Goal: Task Accomplishment & Management: Manage account settings

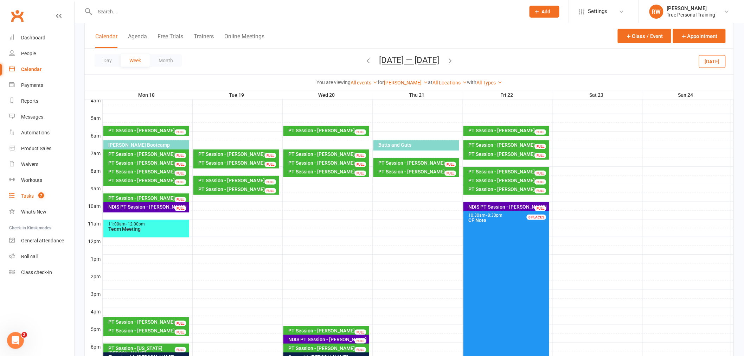
click at [30, 198] on div "Tasks" at bounding box center [27, 196] width 13 height 6
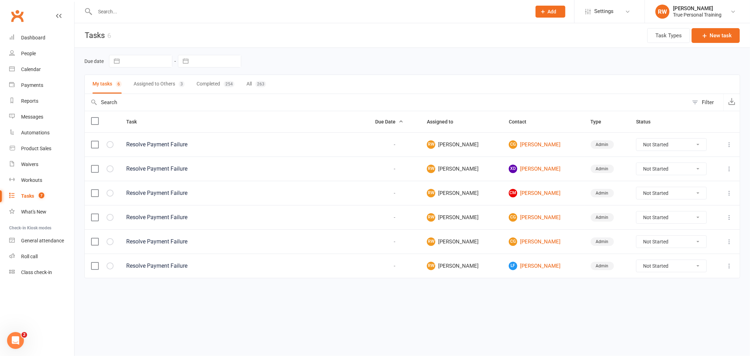
click at [689, 170] on select "Not Started In Progress Waiting Complete" at bounding box center [671, 169] width 70 height 12
click at [546, 169] on link "XD [PERSON_NAME]" at bounding box center [543, 169] width 69 height 8
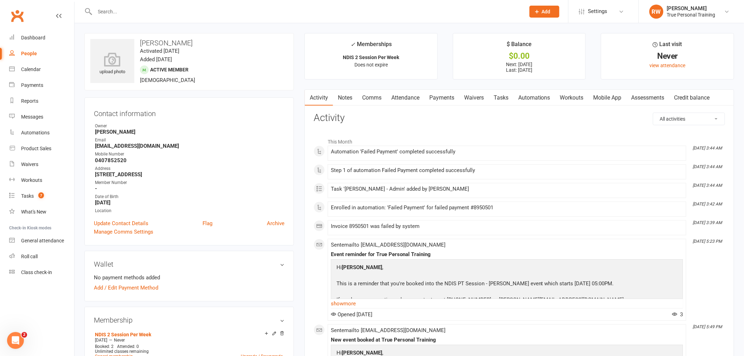
click at [440, 97] on link "Payments" at bounding box center [441, 98] width 35 height 16
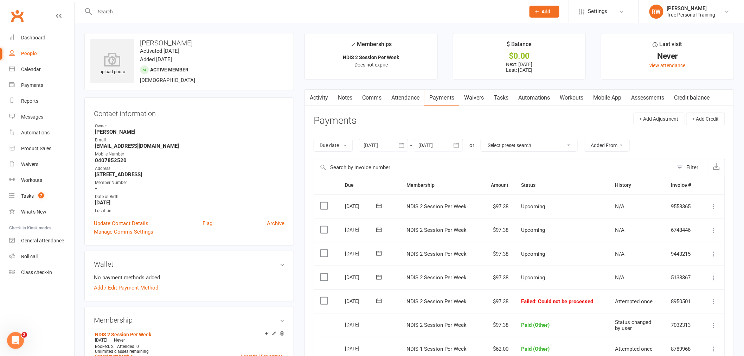
click at [714, 300] on icon at bounding box center [713, 301] width 7 height 7
click at [674, 337] on link "Mark as Paid (Other)" at bounding box center [683, 343] width 70 height 14
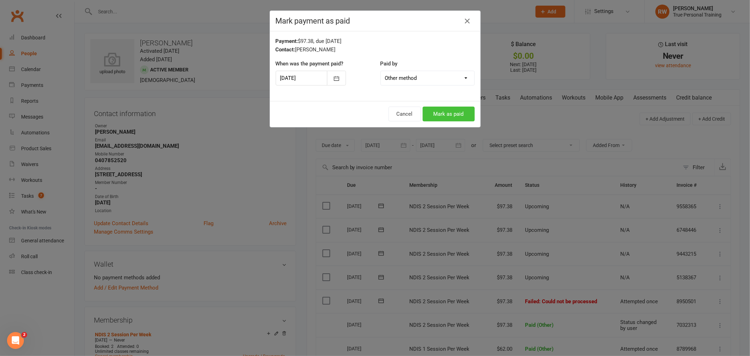
click at [446, 111] on button "Mark as paid" at bounding box center [449, 114] width 52 height 15
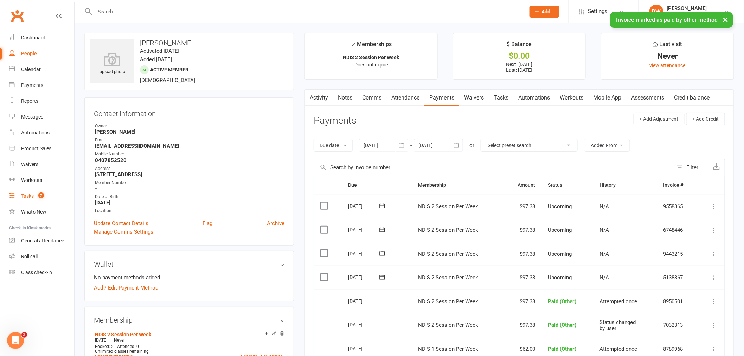
click at [23, 197] on div "Tasks" at bounding box center [27, 196] width 13 height 6
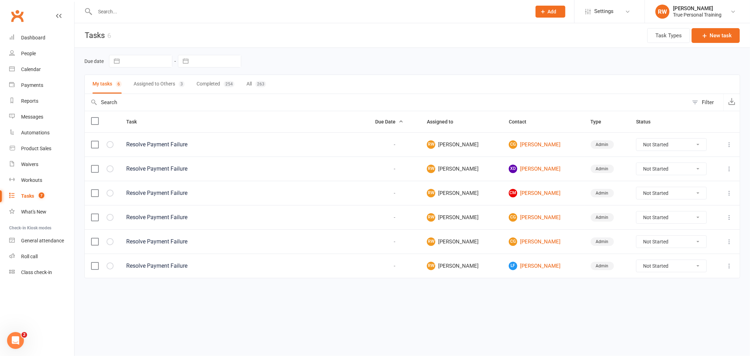
click at [686, 168] on select "Not Started In Progress Waiting Complete" at bounding box center [671, 169] width 70 height 12
click at [636, 163] on select "Not Started In Progress Waiting Complete" at bounding box center [671, 169] width 70 height 12
select select "unstarted"
click at [522, 170] on link "CM [PERSON_NAME]" at bounding box center [543, 169] width 69 height 8
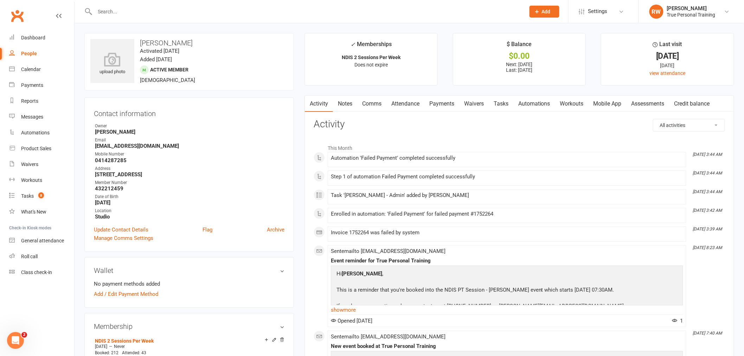
click at [444, 105] on link "Payments" at bounding box center [441, 104] width 35 height 16
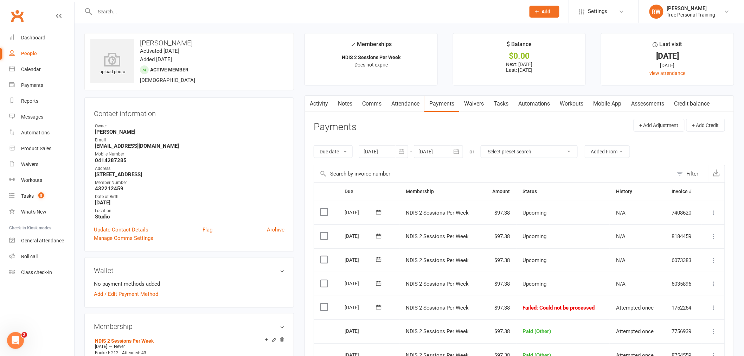
click at [715, 310] on icon at bounding box center [713, 307] width 7 height 7
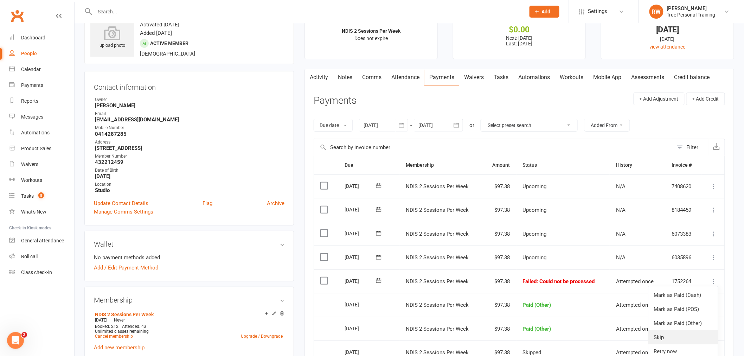
scroll to position [39, 0]
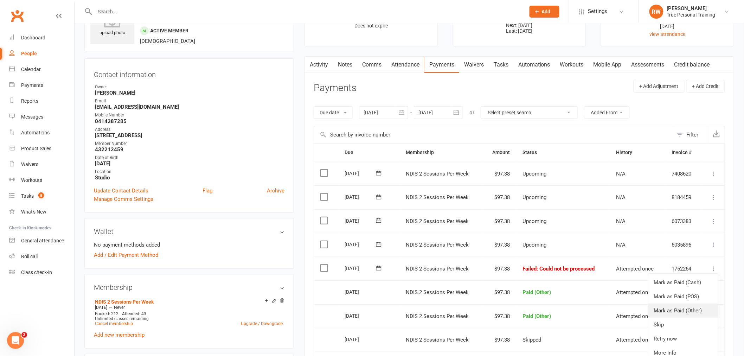
click at [681, 312] on link "Mark as Paid (Other)" at bounding box center [683, 310] width 70 height 14
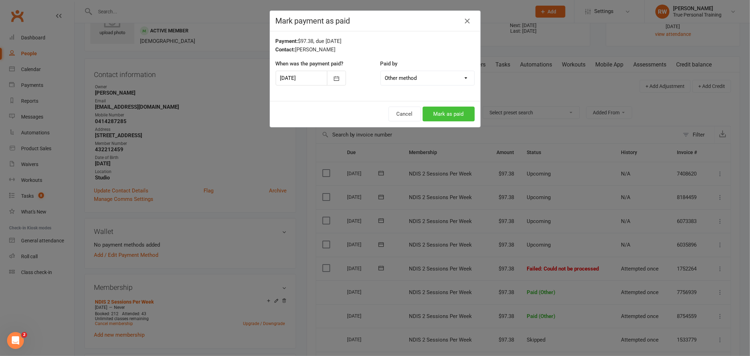
click at [433, 112] on button "Mark as paid" at bounding box center [449, 114] width 52 height 15
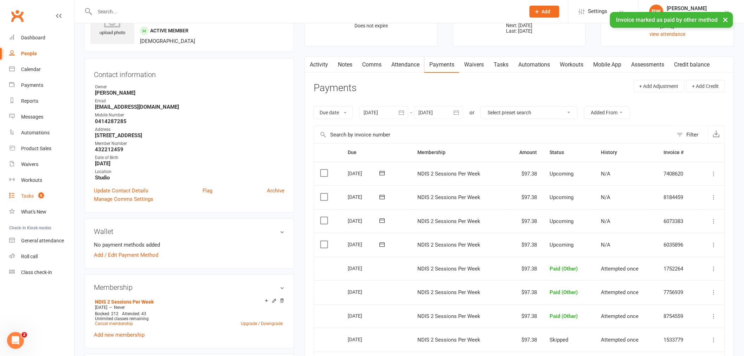
click at [41, 192] on span "8" at bounding box center [41, 195] width 6 height 6
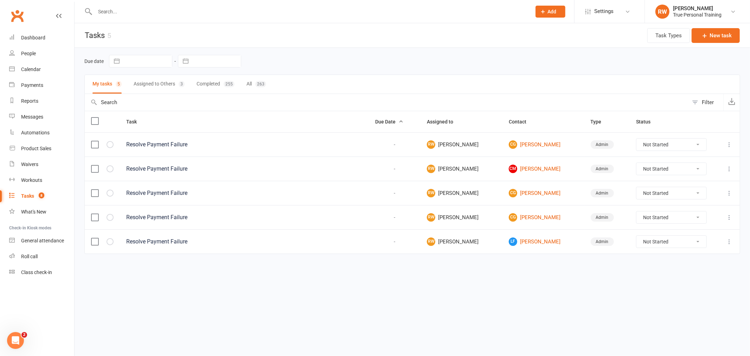
click at [648, 246] on select "Not Started In Progress Waiting Complete" at bounding box center [671, 242] width 70 height 12
click at [636, 237] on select "Not Started In Progress Waiting Complete" at bounding box center [671, 242] width 70 height 12
select select "unstarted"
click at [650, 170] on select "Not Started In Progress Waiting Complete" at bounding box center [671, 169] width 70 height 12
click at [636, 163] on select "Not Started In Progress Waiting Complete" at bounding box center [671, 169] width 70 height 12
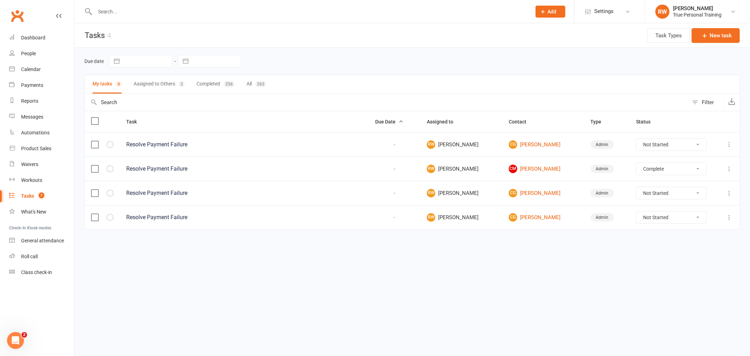
select select "unstarted"
click at [531, 144] on link "CG [PERSON_NAME]" at bounding box center [543, 144] width 69 height 8
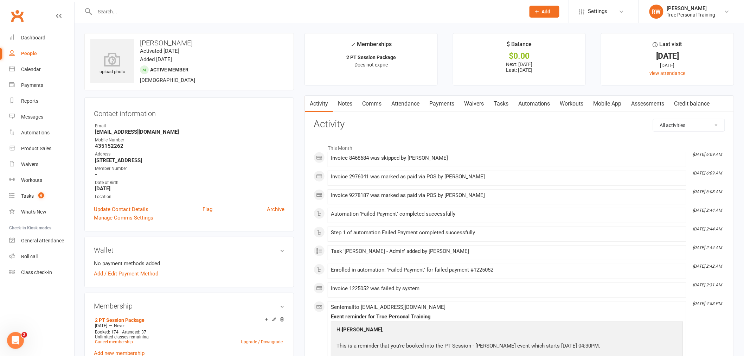
click at [437, 103] on link "Payments" at bounding box center [441, 104] width 35 height 16
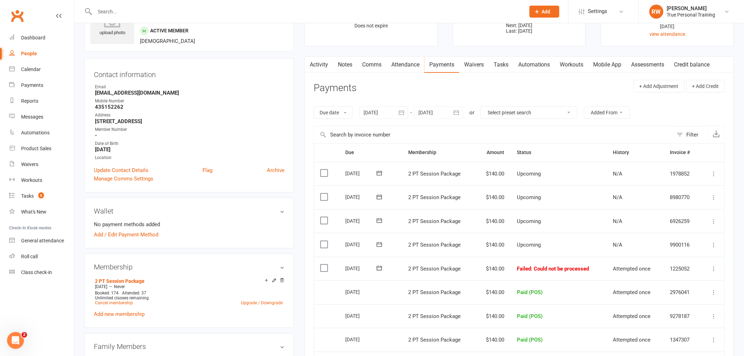
scroll to position [117, 0]
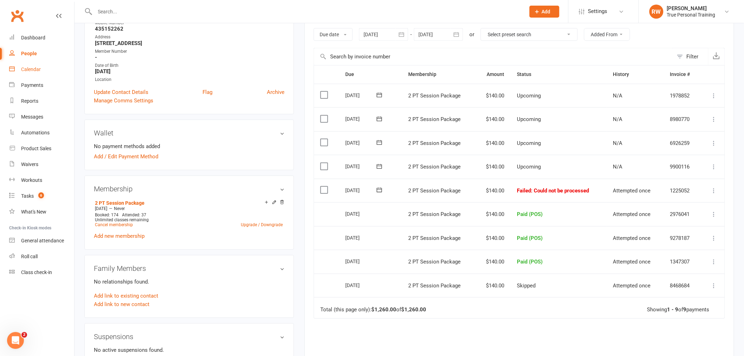
click at [26, 72] on div "Calendar" at bounding box center [31, 69] width 20 height 6
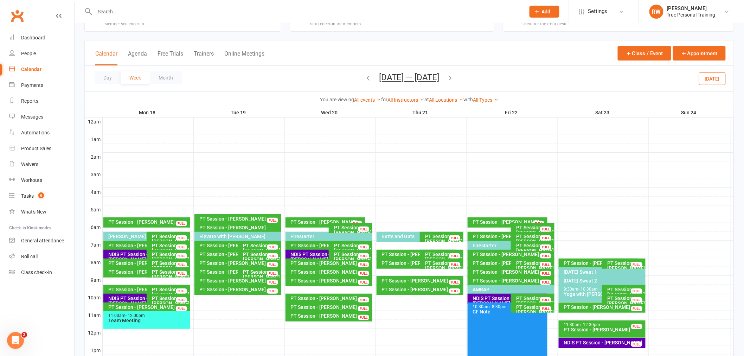
scroll to position [39, 0]
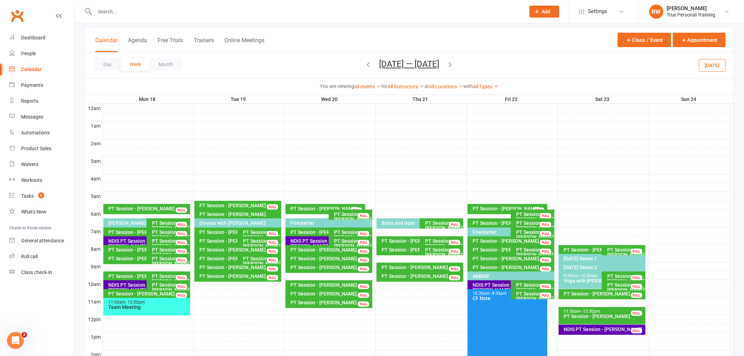
click at [483, 275] on div "AMRAP" at bounding box center [512, 275] width 81 height 5
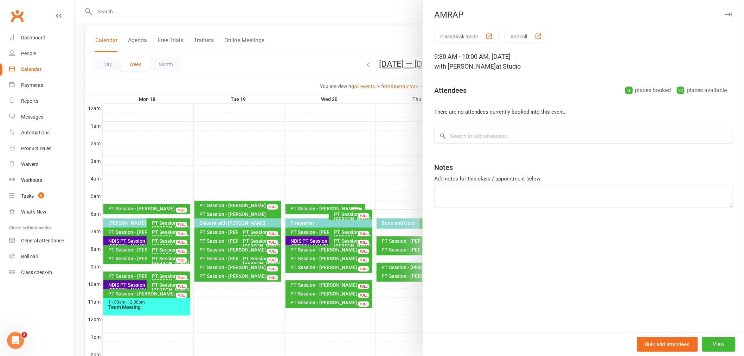
click at [319, 46] on div at bounding box center [409, 178] width 669 height 356
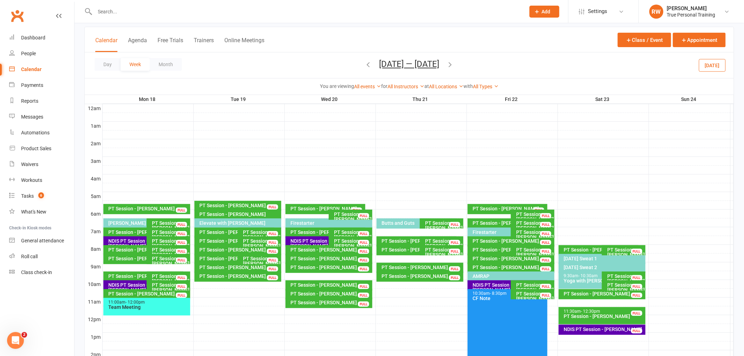
click at [366, 65] on icon "button" at bounding box center [369, 64] width 8 height 8
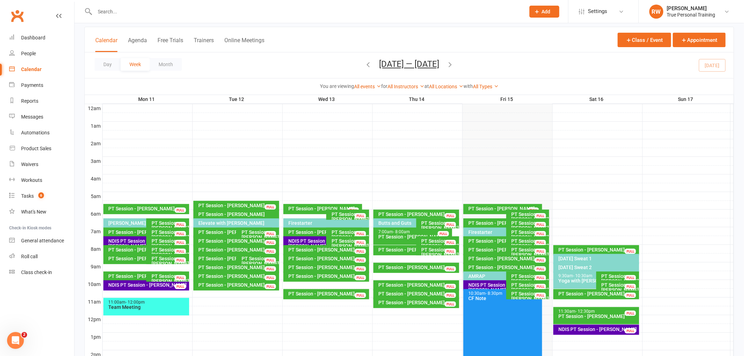
click at [473, 275] on div "AMRAP" at bounding box center [504, 275] width 73 height 5
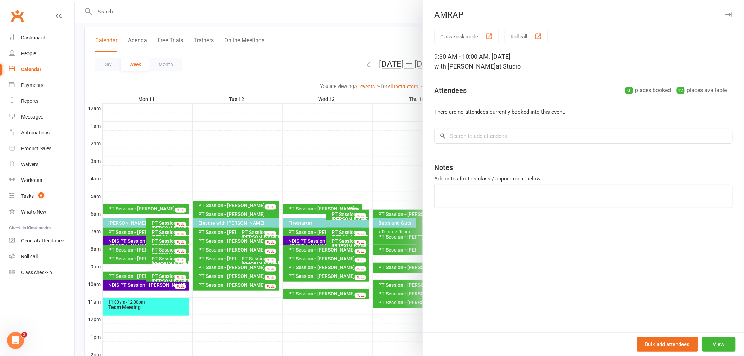
click at [391, 142] on div at bounding box center [409, 178] width 669 height 356
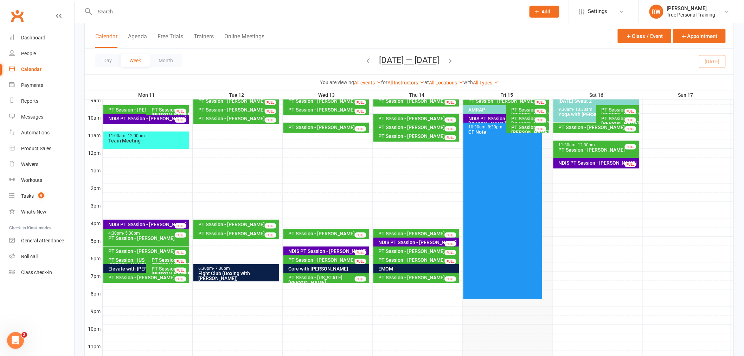
scroll to position [192, 0]
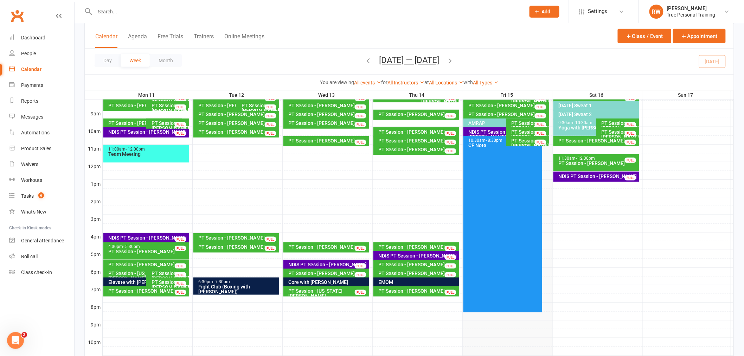
click at [507, 56] on div "Day Week Month [DATE] — [DATE] [DATE] Sun Mon Tue Wed Thu Fri Sat 27 28 29 30 3…" at bounding box center [409, 62] width 649 height 26
click at [131, 282] on div "Elevate with [PERSON_NAME]" at bounding box center [144, 281] width 73 height 5
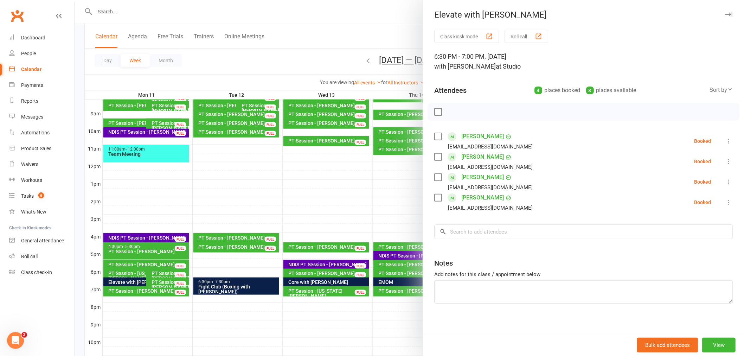
click at [435, 111] on label at bounding box center [437, 111] width 7 height 7
click at [452, 112] on icon "button" at bounding box center [454, 112] width 8 height 8
click at [447, 106] on button "button" at bounding box center [453, 112] width 12 height 12
